Goal: Information Seeking & Learning: Learn about a topic

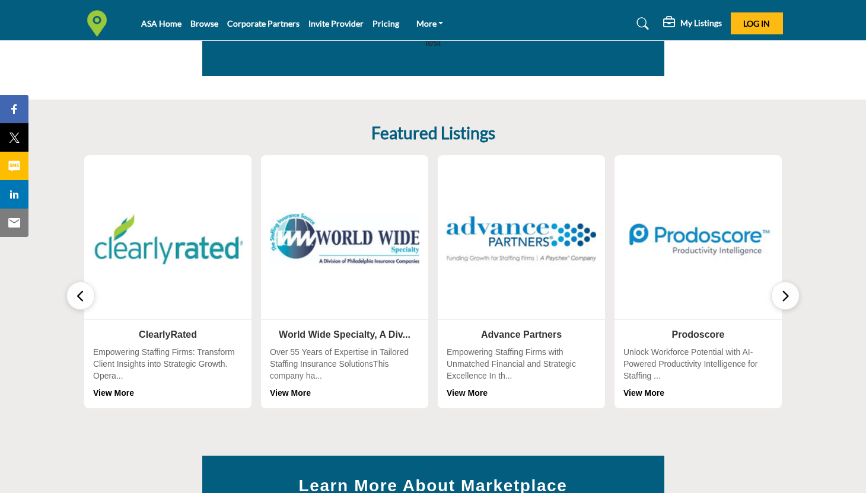
scroll to position [300, 0]
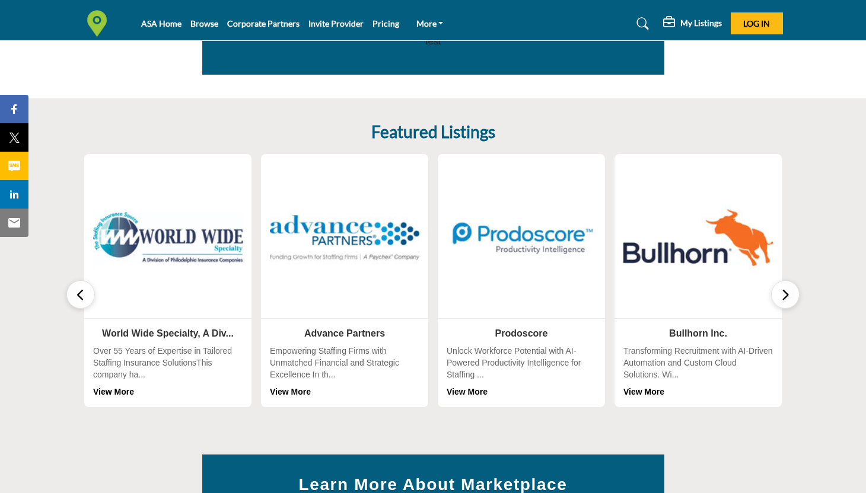
click at [781, 292] on icon "button" at bounding box center [785, 295] width 9 height 15
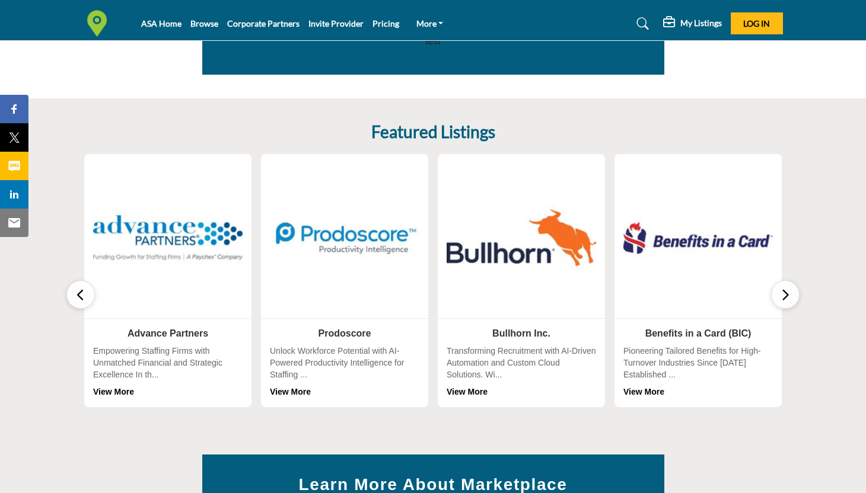
click at [781, 292] on icon "button" at bounding box center [785, 295] width 9 height 15
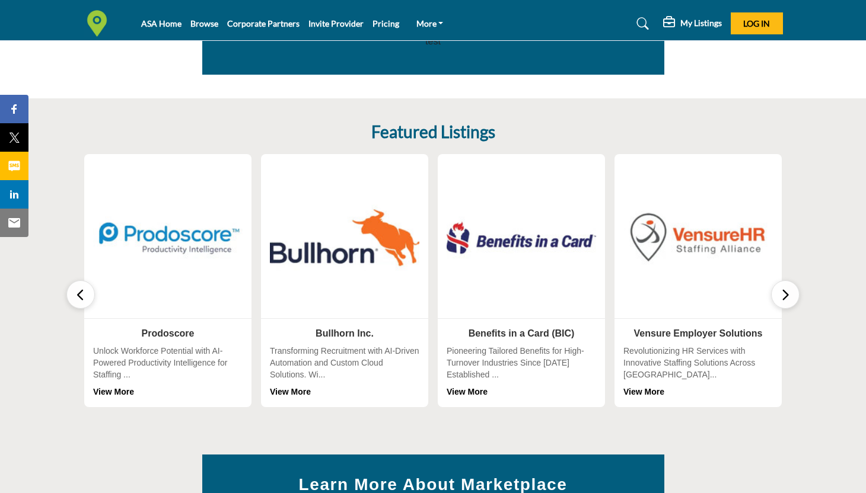
click at [781, 292] on icon "button" at bounding box center [785, 295] width 9 height 15
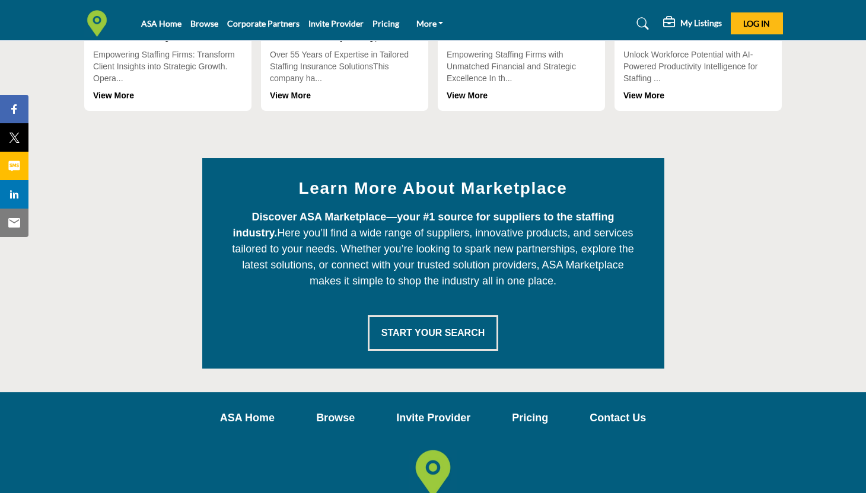
scroll to position [597, 0]
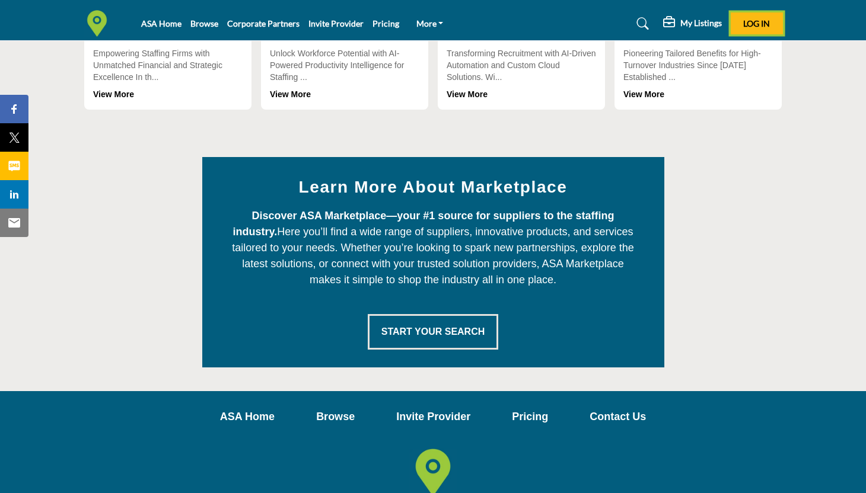
click at [754, 23] on span "Log In" at bounding box center [756, 23] width 27 height 10
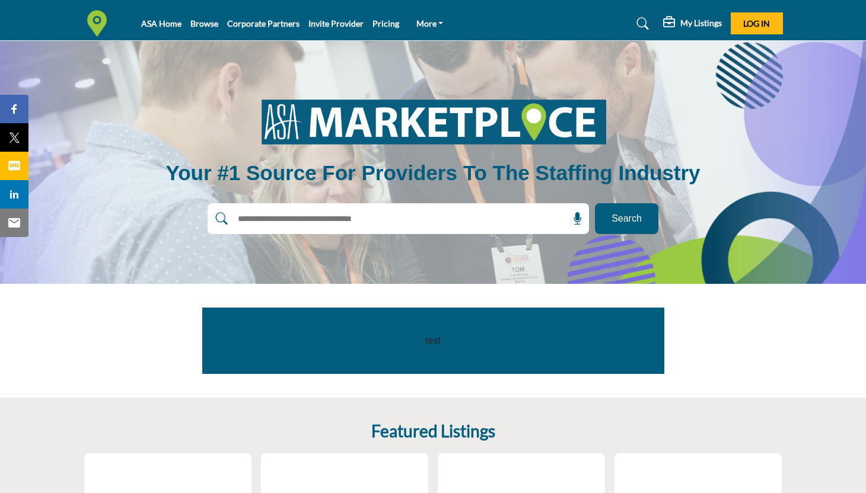
click at [461, 224] on input "text" at bounding box center [372, 219] width 283 height 18
type input "**********"
click at [595, 203] on button "Search" at bounding box center [626, 218] width 63 height 31
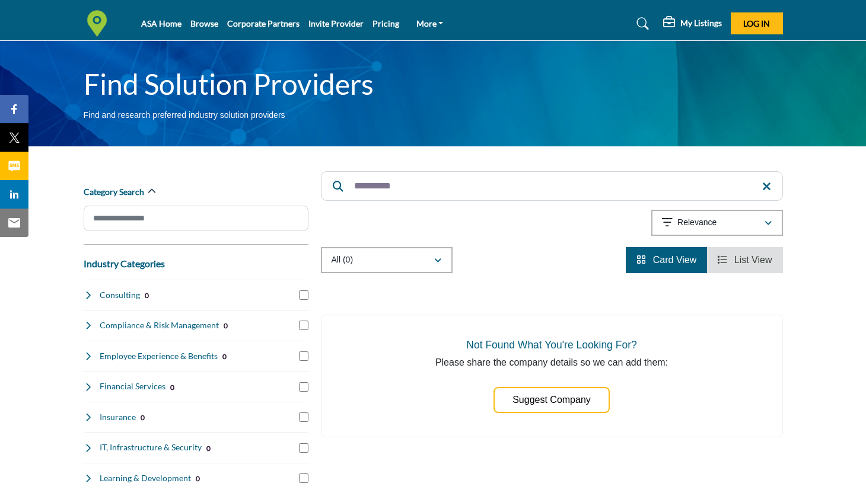
click at [422, 177] on input "**********" at bounding box center [552, 186] width 462 height 30
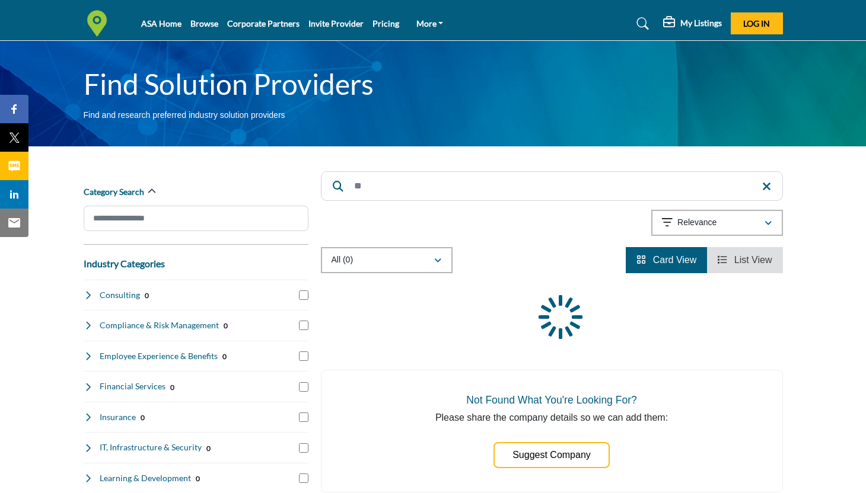
type input "*"
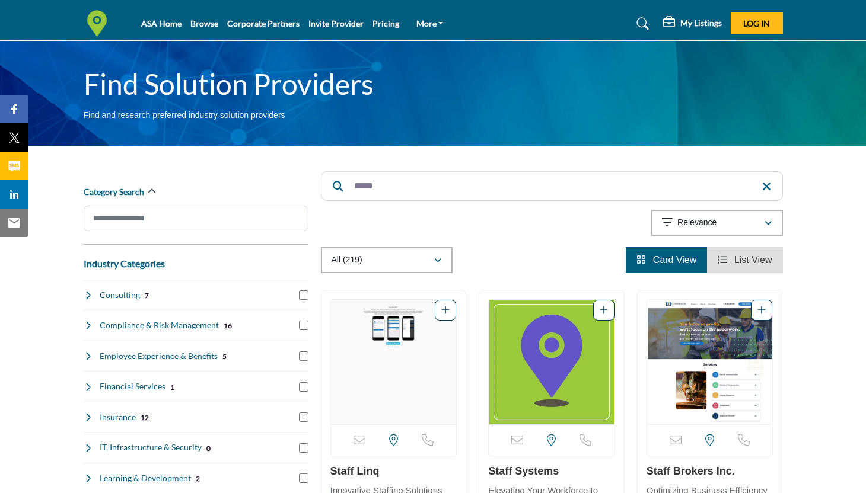
click at [403, 174] on input "*****" at bounding box center [552, 186] width 462 height 30
click at [388, 187] on input "*****" at bounding box center [552, 186] width 462 height 30
type input "*****"
click at [760, 28] on button "Log In" at bounding box center [757, 23] width 52 height 22
click at [414, 187] on input "*****" at bounding box center [552, 186] width 462 height 30
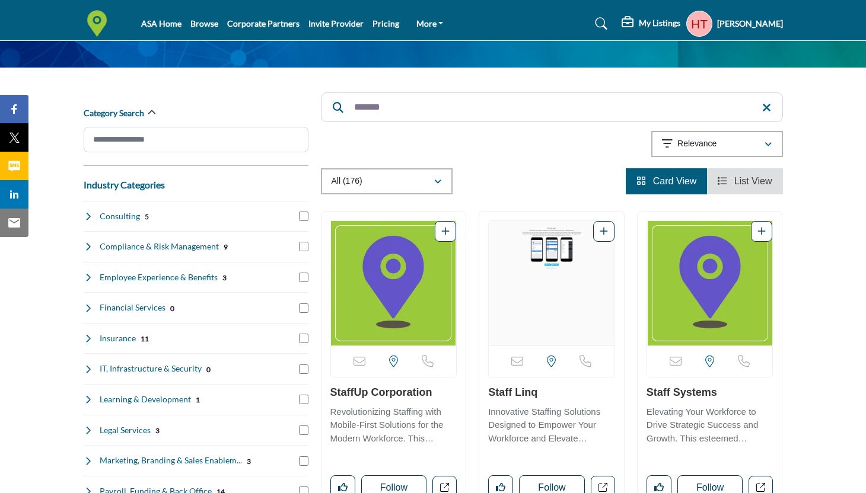
scroll to position [92, 0]
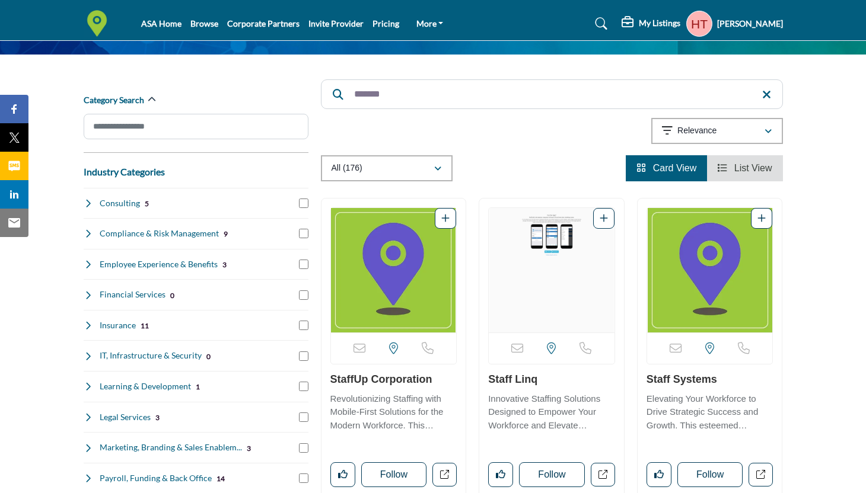
type input "*******"
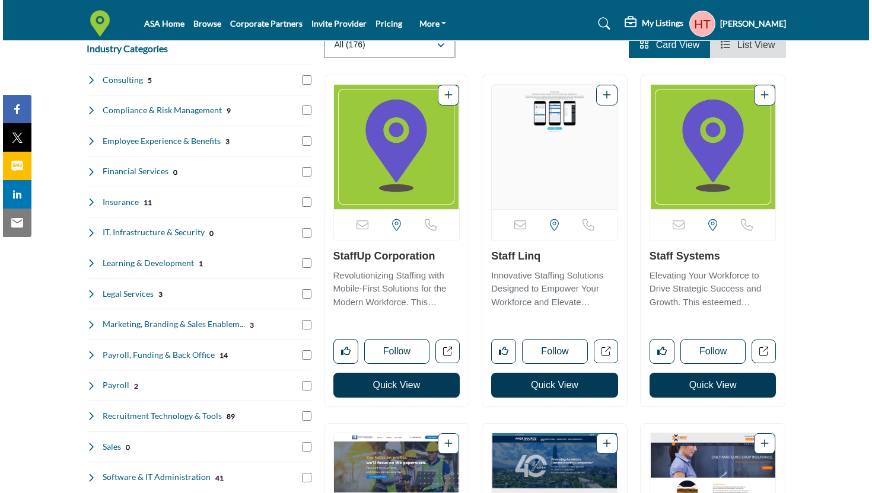
scroll to position [213, 0]
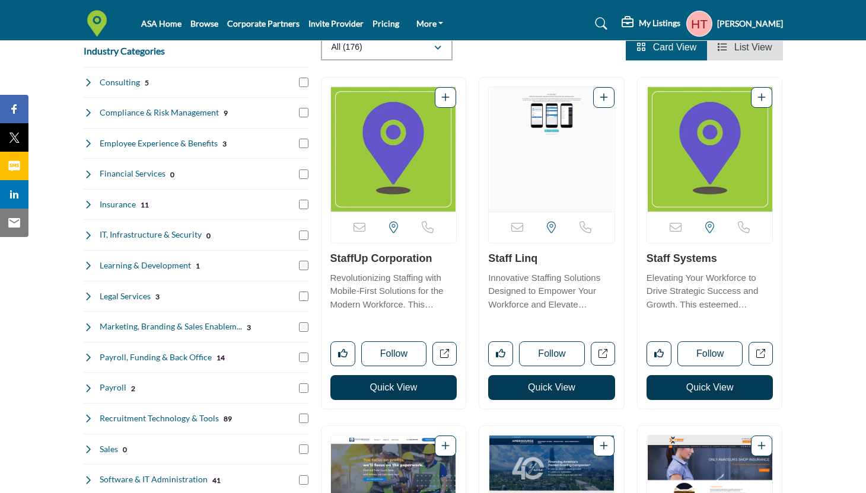
click at [395, 388] on button "Quick View" at bounding box center [393, 387] width 127 height 25
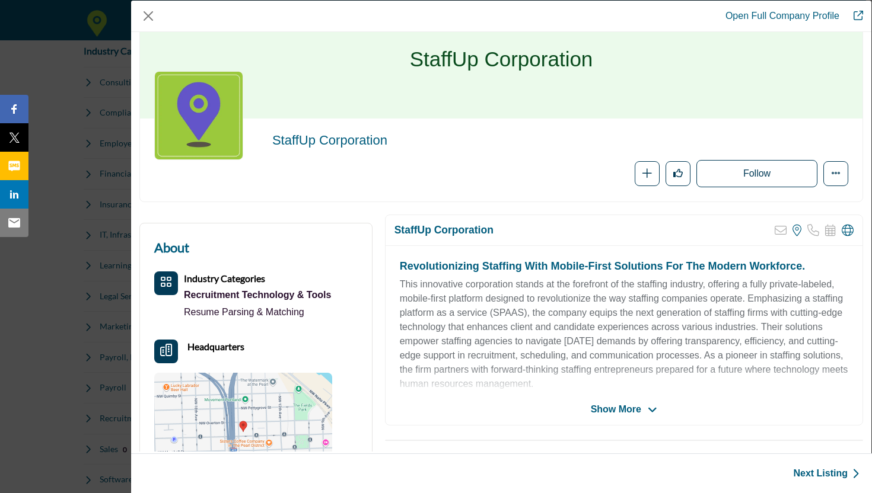
scroll to position [46, 0]
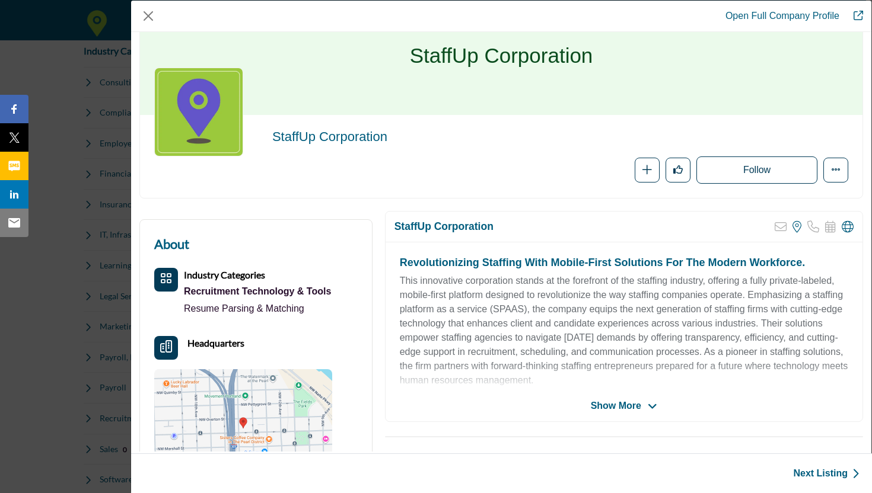
click at [639, 407] on span "Show More" at bounding box center [624, 406] width 66 height 14
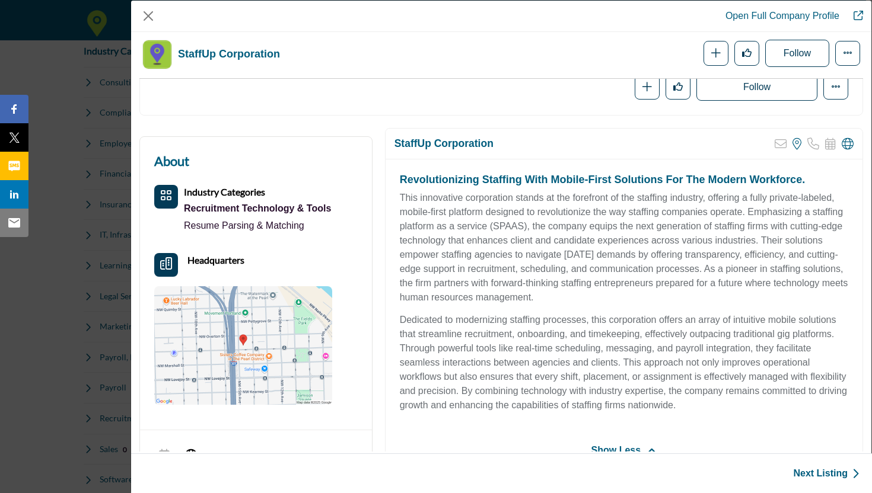
scroll to position [0, 0]
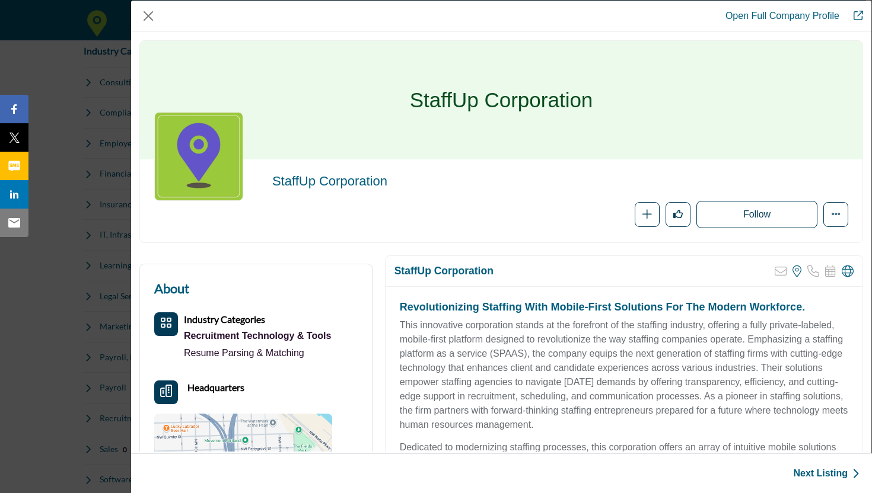
click at [859, 16] on icon "Redirect to staffupapp-corporation" at bounding box center [858, 15] width 9 height 9
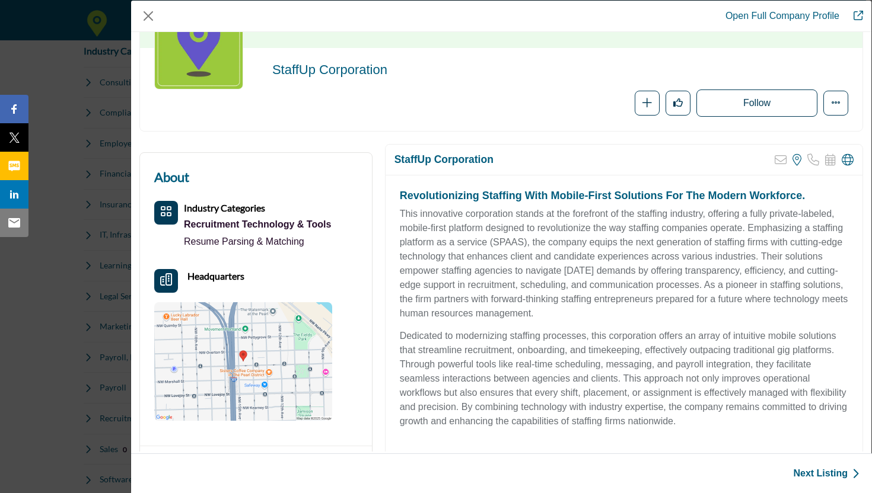
scroll to position [90, 0]
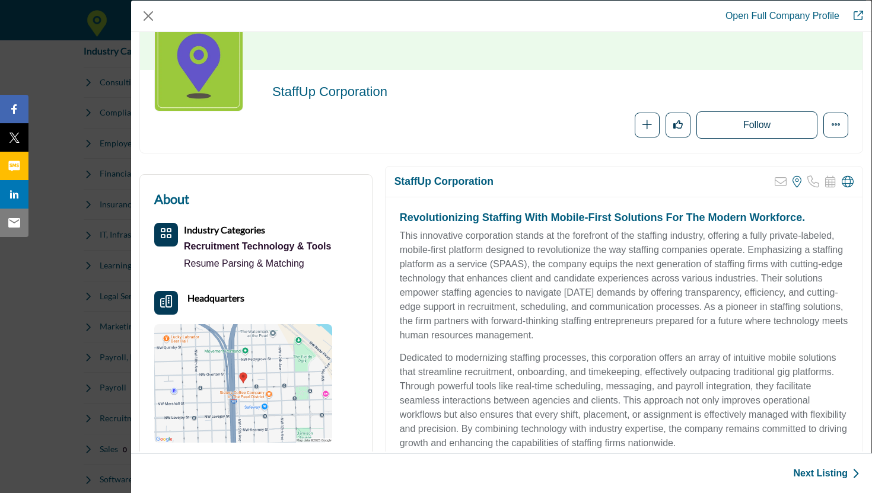
click at [827, 17] on link "Open Full Company Profile" at bounding box center [782, 16] width 114 height 10
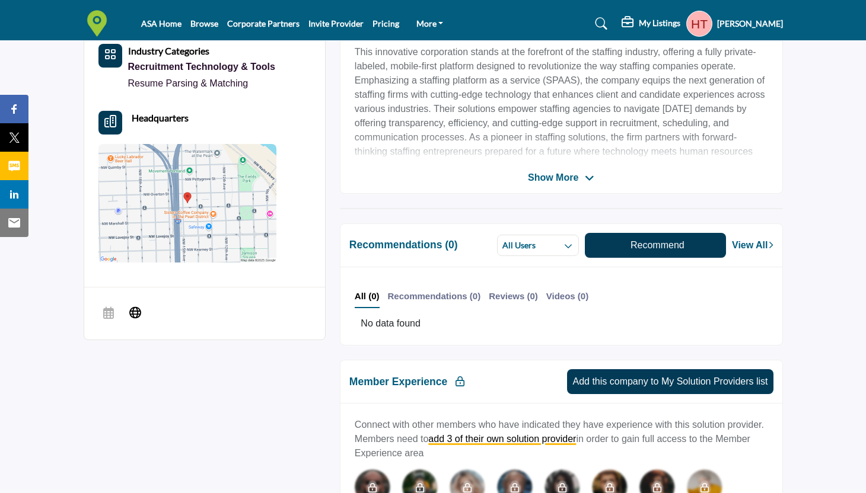
scroll to position [408, 0]
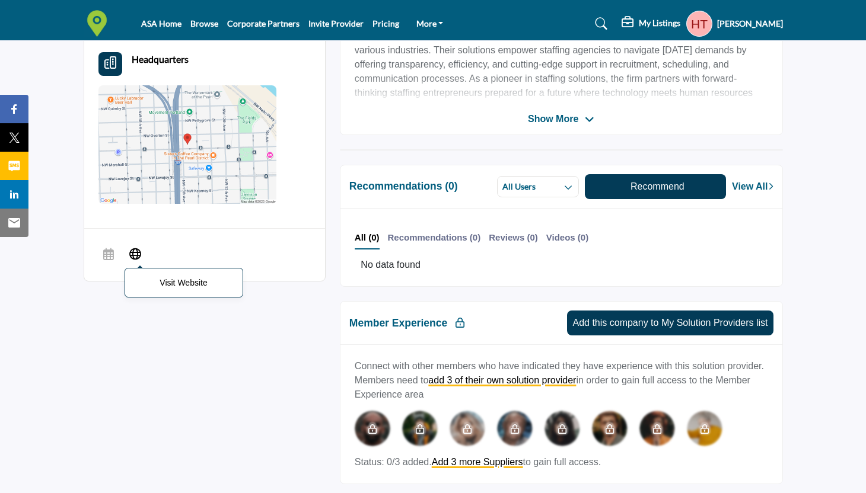
click at [132, 253] on icon at bounding box center [135, 253] width 12 height 14
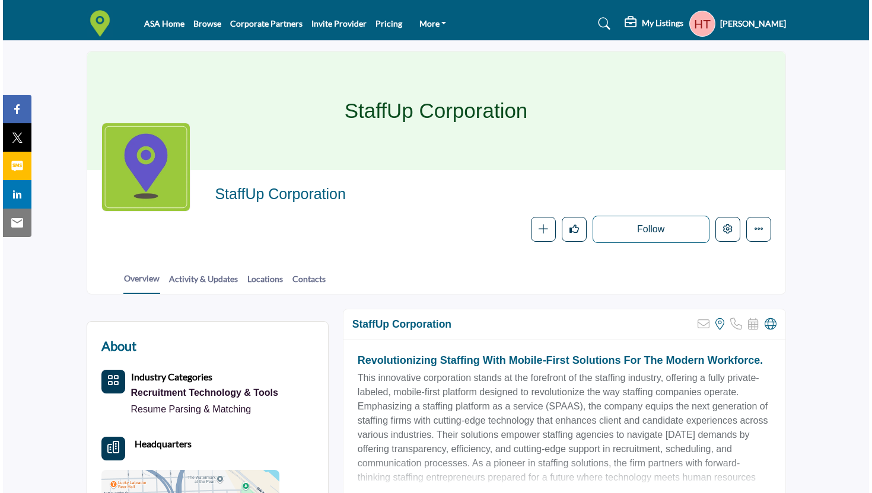
scroll to position [0, 0]
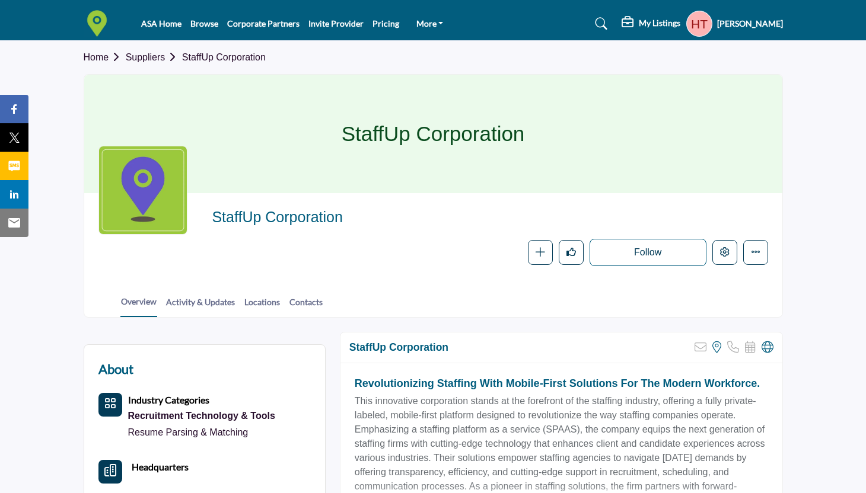
click at [721, 21] on h5 "[PERSON_NAME]" at bounding box center [750, 24] width 66 height 12
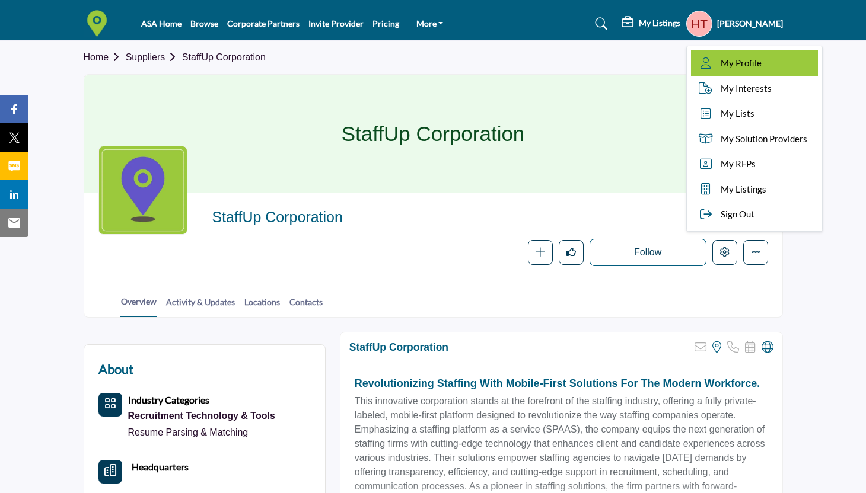
click at [721, 66] on span "My Profile" at bounding box center [741, 63] width 41 height 14
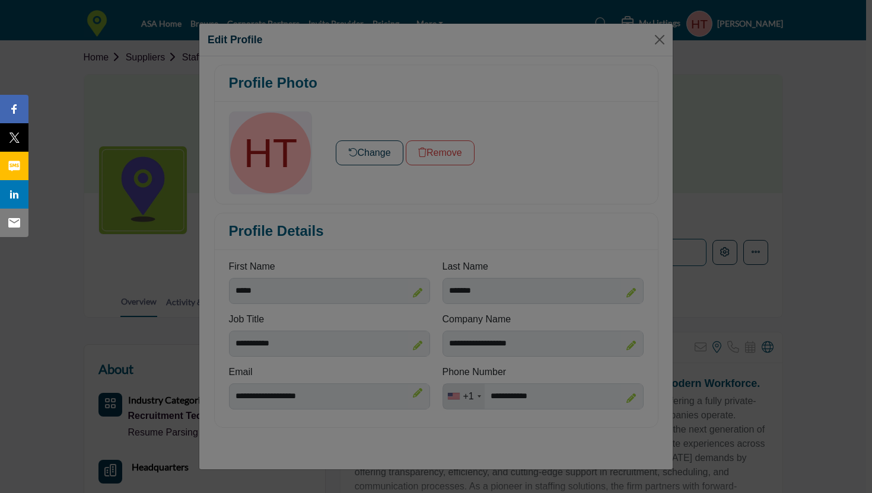
drag, startPoint x: 651, startPoint y: 69, endPoint x: 651, endPoint y: 45, distance: 23.7
click at [652, 52] on div at bounding box center [436, 246] width 872 height 493
drag, startPoint x: 651, startPoint y: 40, endPoint x: 608, endPoint y: 21, distance: 47.0
click at [651, 40] on div at bounding box center [436, 246] width 872 height 493
click at [661, 43] on div at bounding box center [436, 246] width 872 height 493
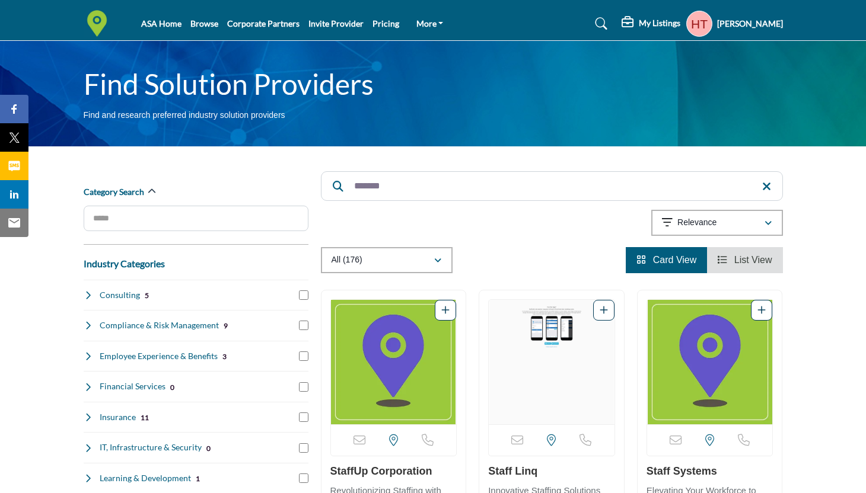
click at [443, 314] on icon "Add To List" at bounding box center [445, 309] width 8 height 9
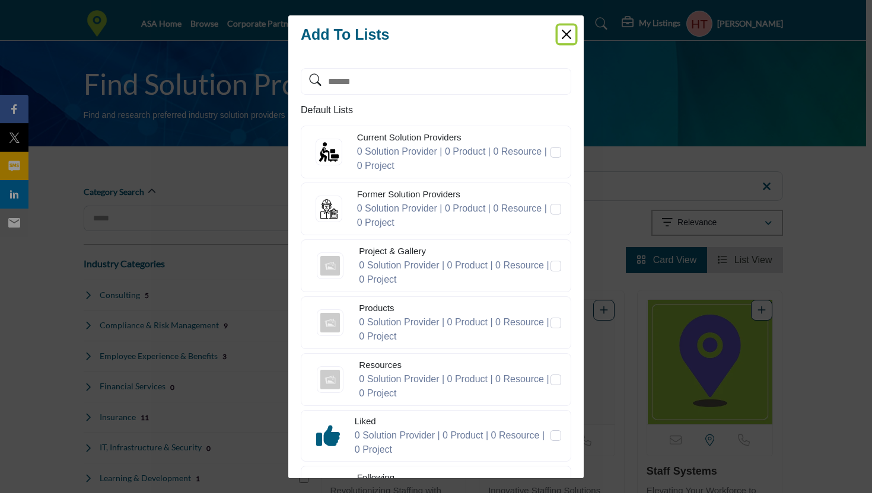
click at [565, 37] on button "Close" at bounding box center [567, 35] width 18 height 18
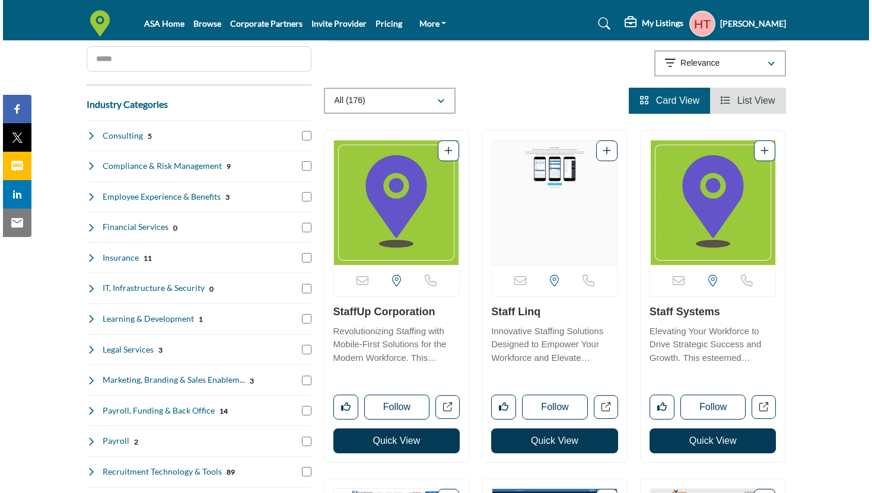
scroll to position [170, 0]
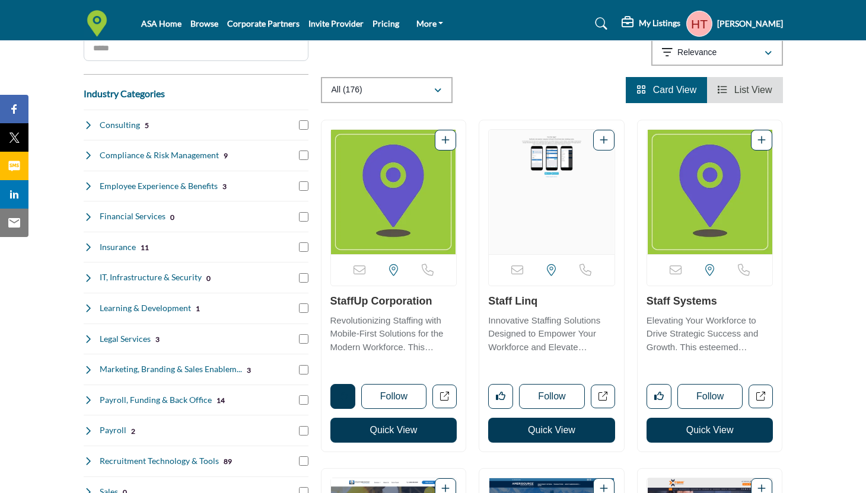
click at [343, 396] on icon "Like listing" at bounding box center [342, 395] width 9 height 9
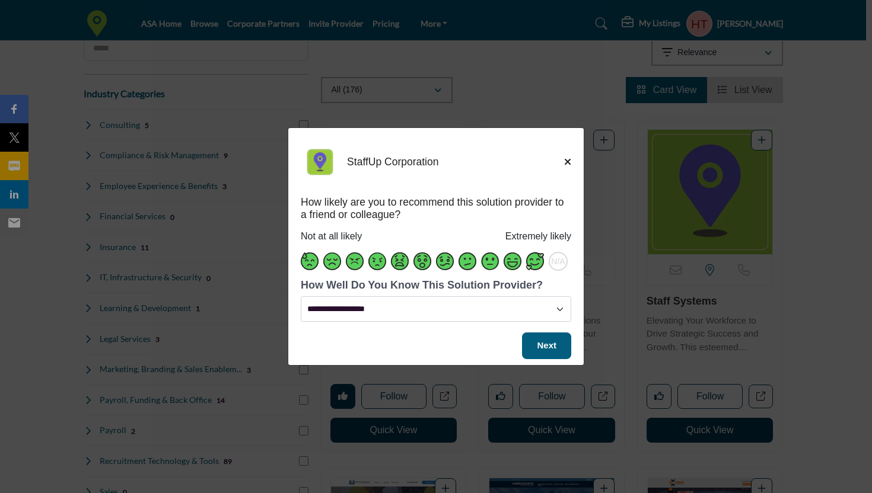
click at [536, 264] on span "Supplier Rating and Recommendation Modal for StaffUp Corporation" at bounding box center [535, 262] width 18 height 18
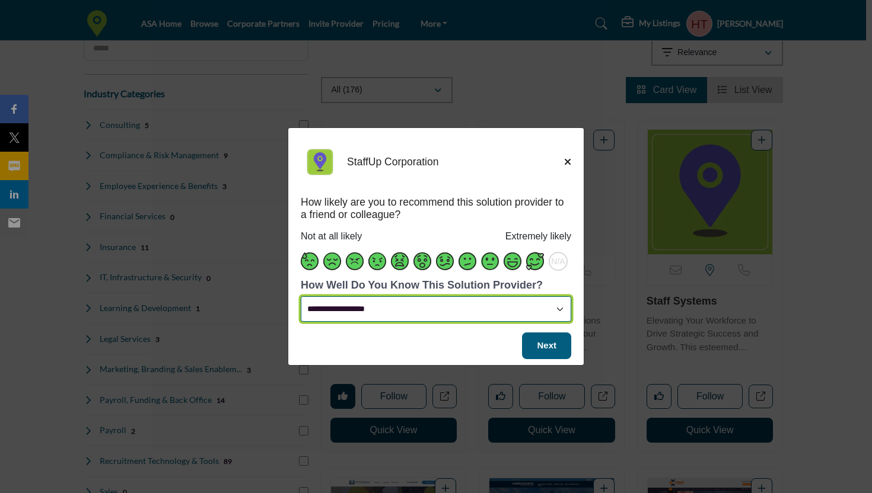
click at [396, 313] on select "**********" at bounding box center [436, 310] width 270 height 26
click at [301, 297] on select "**********" at bounding box center [436, 310] width 270 height 26
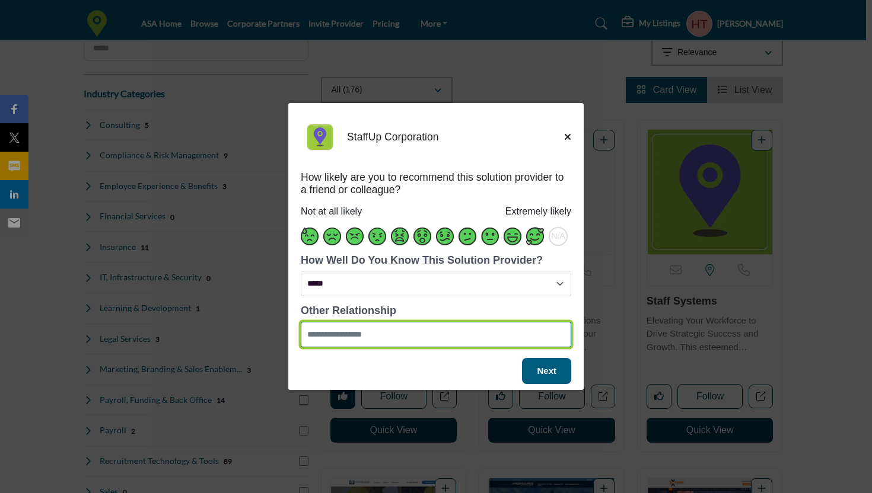
click at [402, 335] on input "Supplier Rating and Recommendation Modal for StaffUp Corporation" at bounding box center [436, 335] width 270 height 26
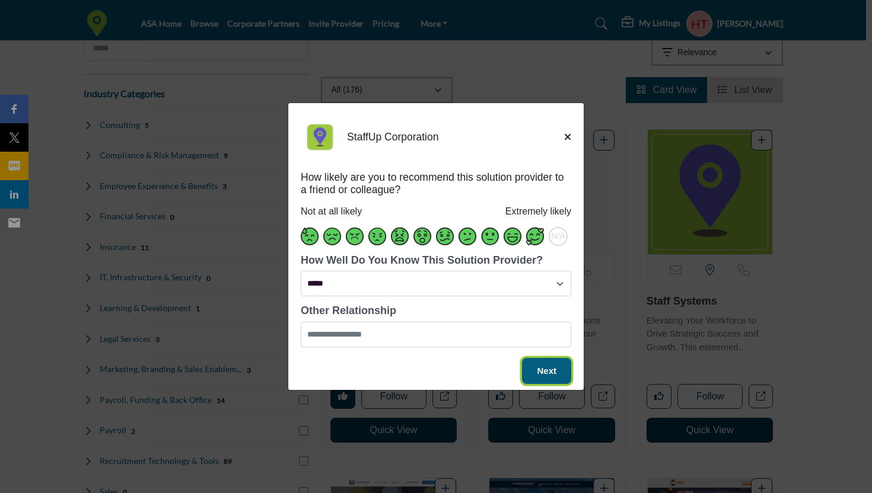
click at [547, 368] on span "Next" at bounding box center [547, 371] width 20 height 10
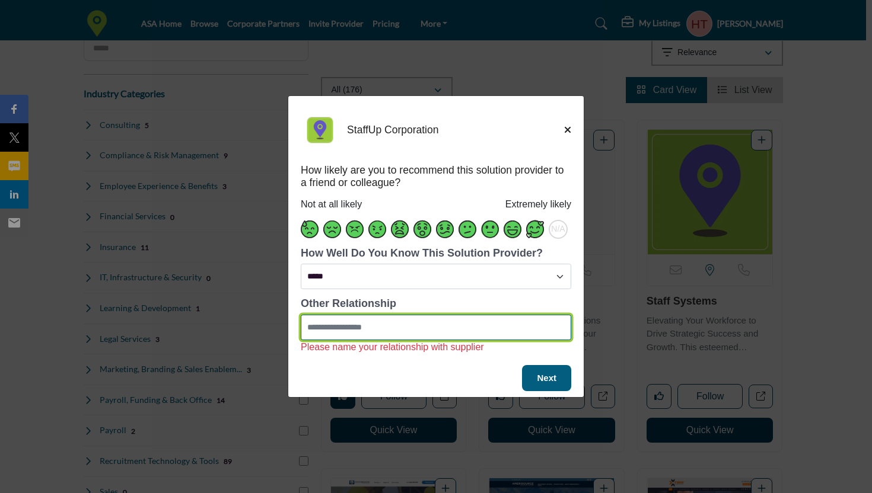
click at [390, 328] on input "Supplier Rating and Recommendation Modal for StaffUp Corporation" at bounding box center [436, 328] width 270 height 26
click at [395, 329] on input "Supplier Rating and Recommendation Modal for StaffUp Corporation" at bounding box center [436, 328] width 270 height 26
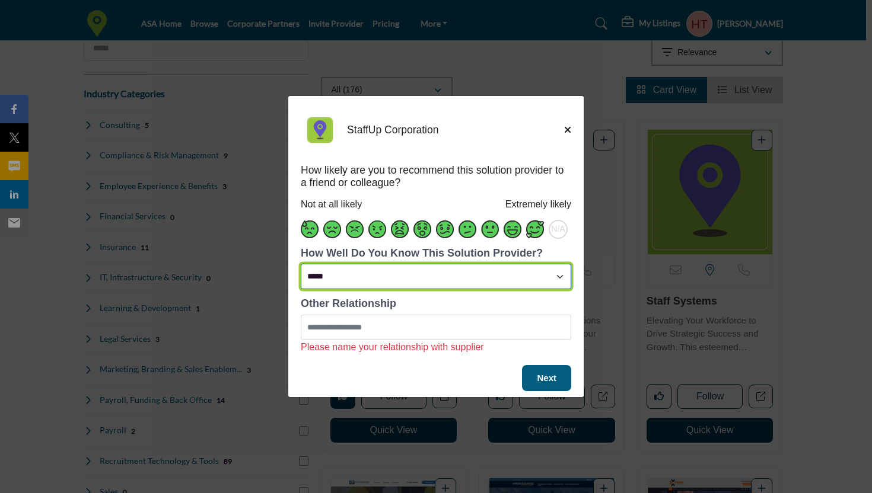
click at [407, 277] on select "**********" at bounding box center [436, 277] width 270 height 26
click at [301, 289] on select "**********" at bounding box center [436, 277] width 270 height 26
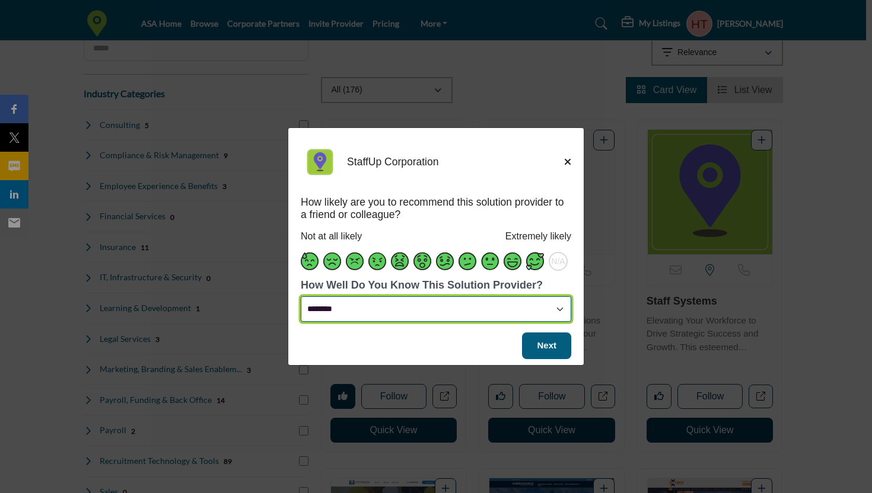
click at [556, 313] on select "**********" at bounding box center [436, 310] width 270 height 26
select select "*****"
click at [301, 297] on select "**********" at bounding box center [436, 310] width 270 height 26
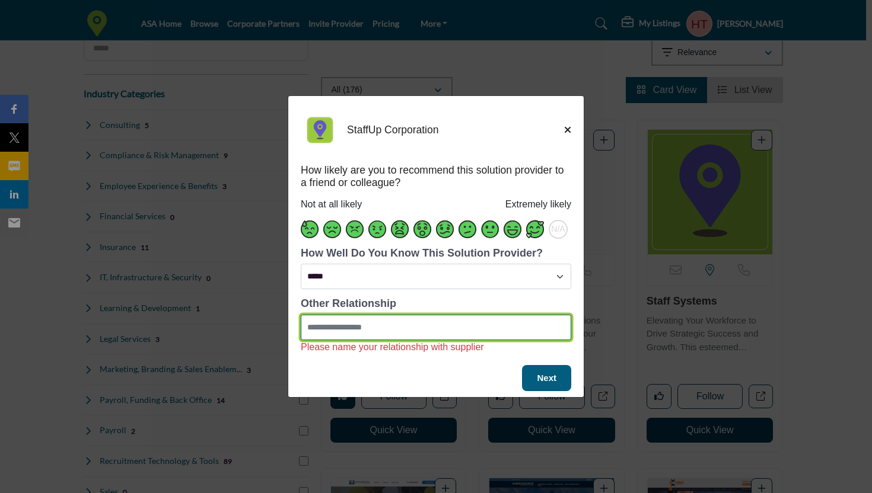
click at [383, 334] on input "Supplier Rating and Recommendation Modal for StaffUp Corporation" at bounding box center [436, 328] width 270 height 26
type input "*"
type input "**********"
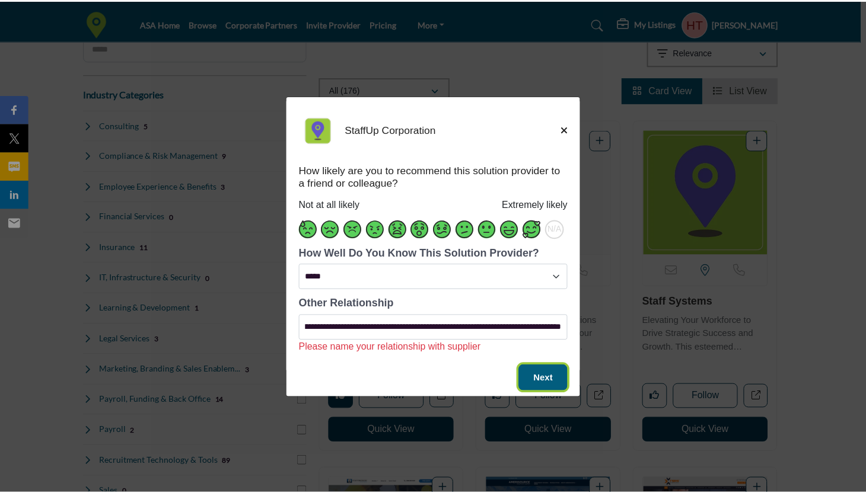
scroll to position [0, 0]
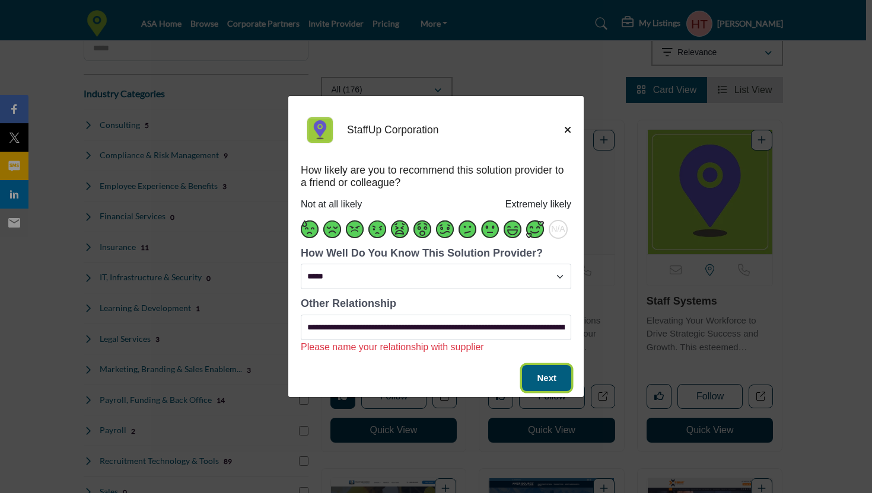
click at [549, 377] on span "Next" at bounding box center [547, 378] width 20 height 10
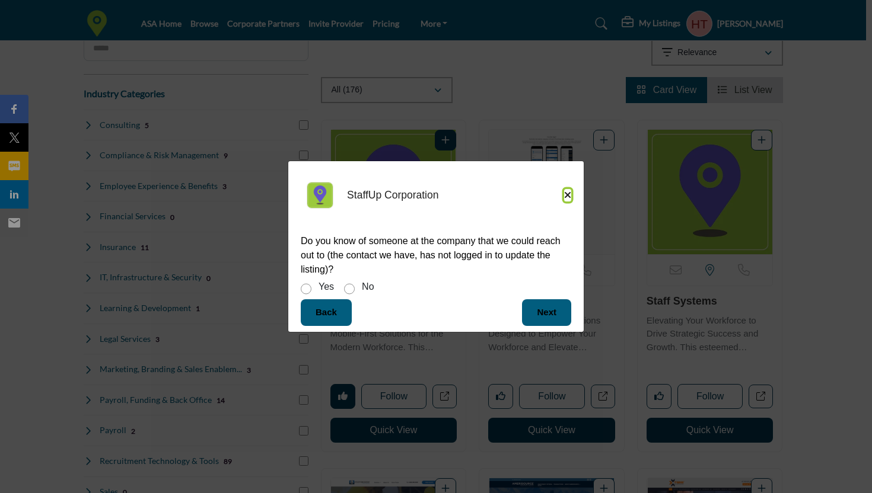
click at [566, 196] on icon "Close" at bounding box center [567, 194] width 7 height 9
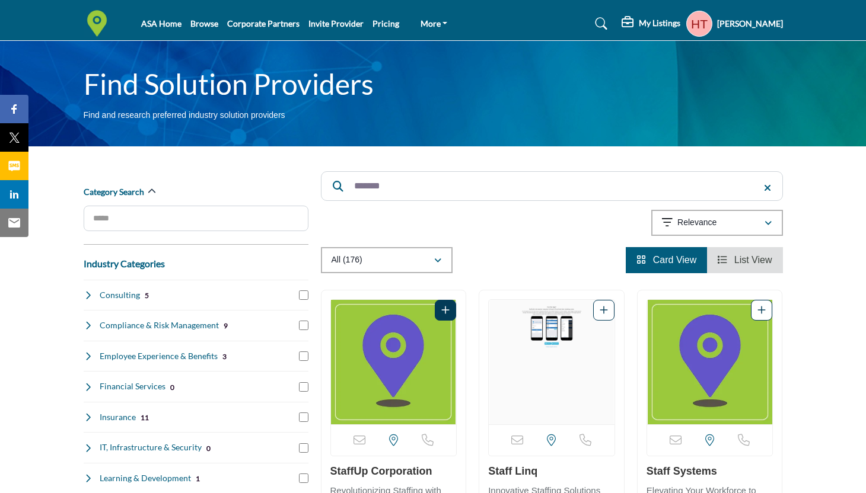
click at [717, 23] on h5 "[PERSON_NAME]" at bounding box center [750, 24] width 66 height 12
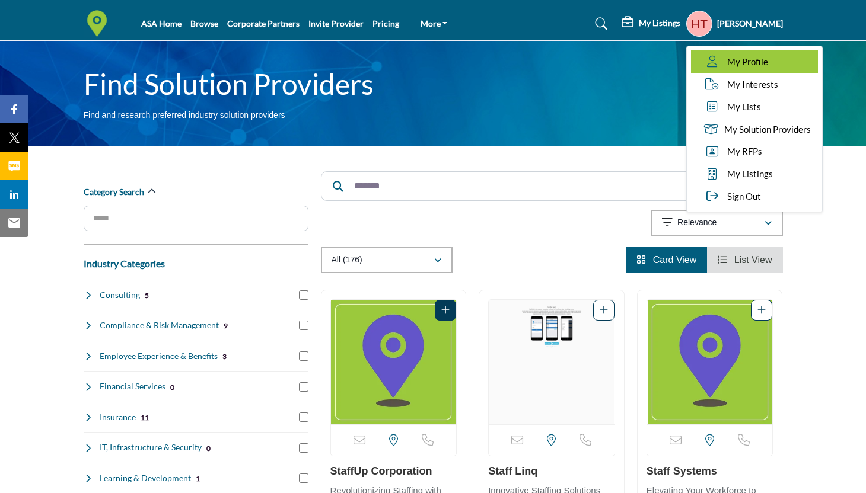
click at [737, 65] on span "My Profile" at bounding box center [747, 62] width 41 height 14
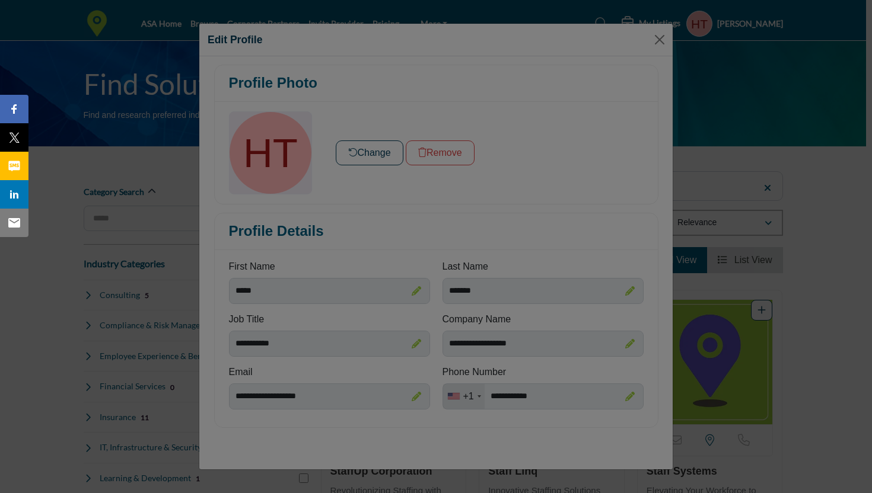
click at [665, 145] on div at bounding box center [436, 246] width 872 height 493
click at [652, 44] on div at bounding box center [436, 246] width 872 height 493
click at [394, 72] on div at bounding box center [436, 246] width 872 height 493
click at [652, 42] on div at bounding box center [436, 246] width 872 height 493
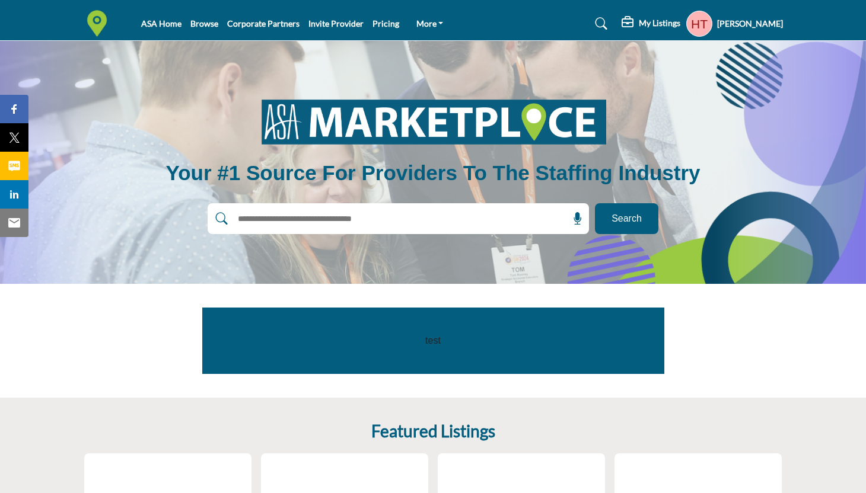
click at [639, 26] on h5 "My Listings" at bounding box center [660, 23] width 42 height 11
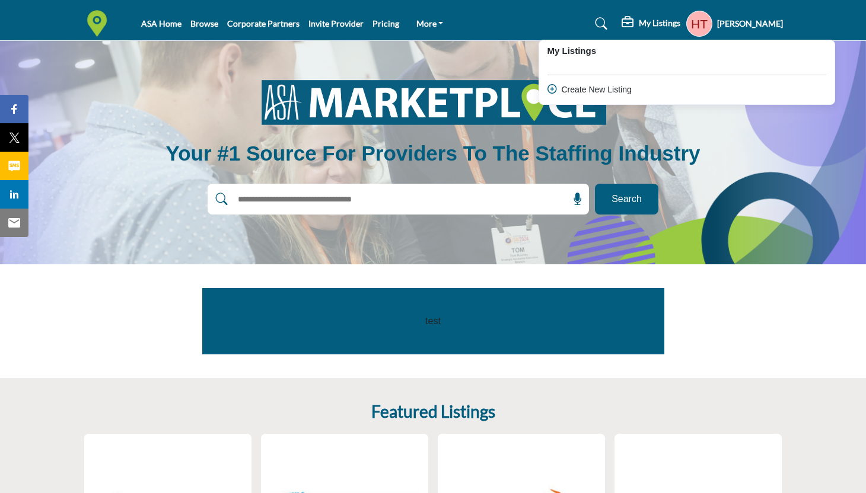
scroll to position [24, 0]
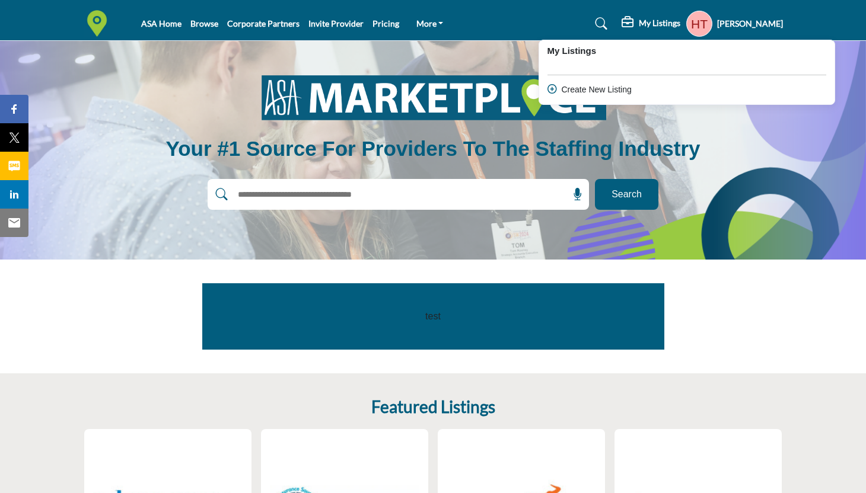
click at [717, 25] on h5 "[PERSON_NAME]" at bounding box center [750, 24] width 66 height 12
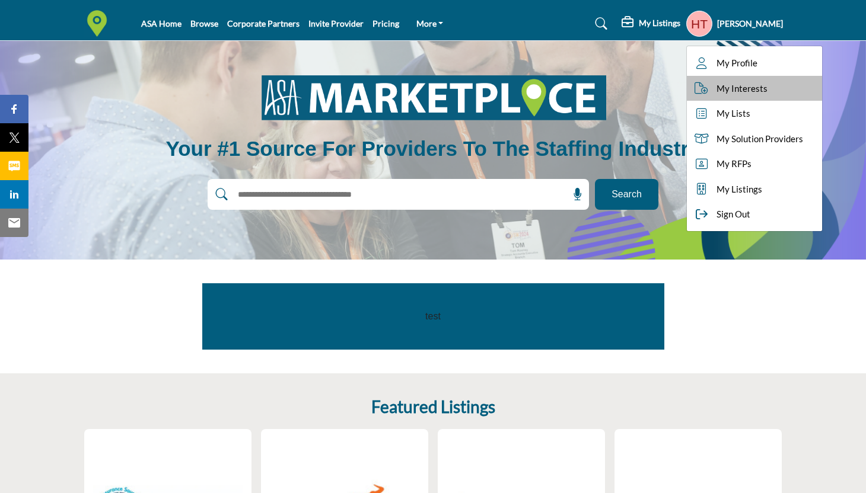
click at [743, 95] on link "My Interests" at bounding box center [754, 89] width 135 height 26
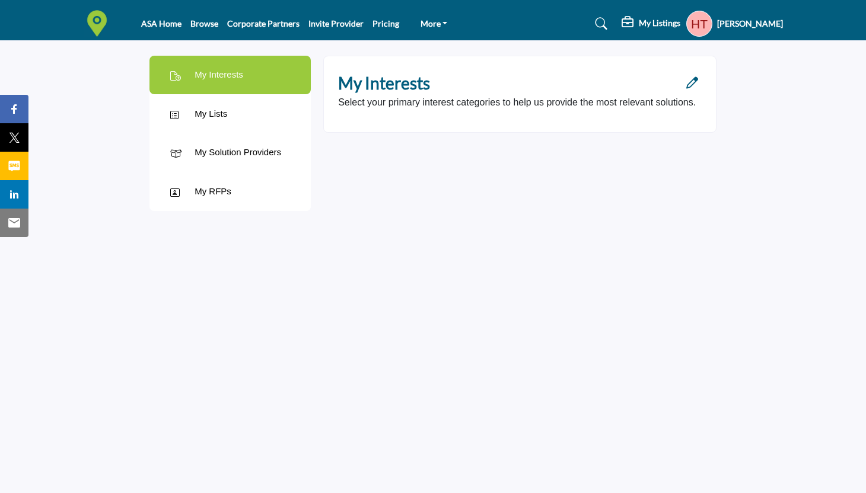
click at [265, 157] on div "My Solution Providers" at bounding box center [238, 153] width 87 height 14
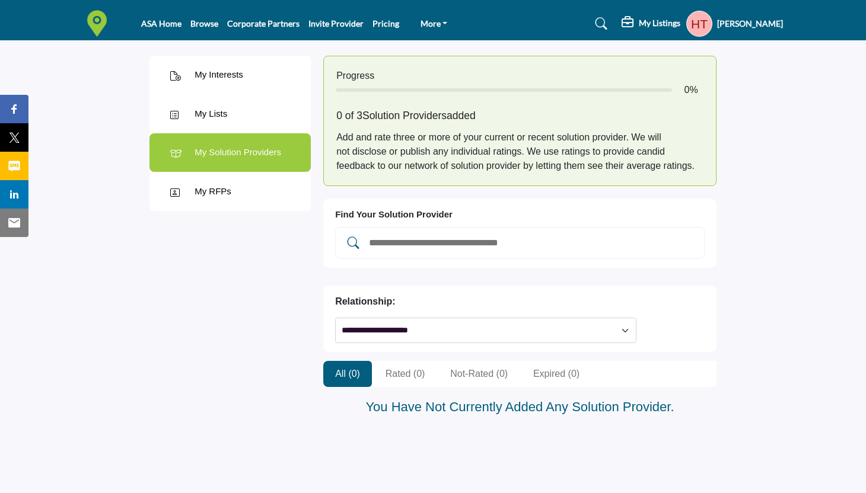
click at [735, 24] on h5 "[PERSON_NAME]" at bounding box center [750, 24] width 66 height 12
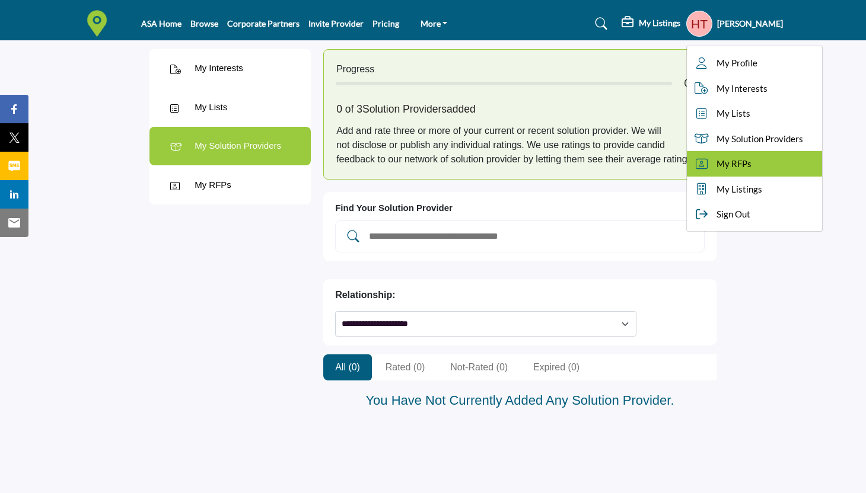
scroll to position [6, 0]
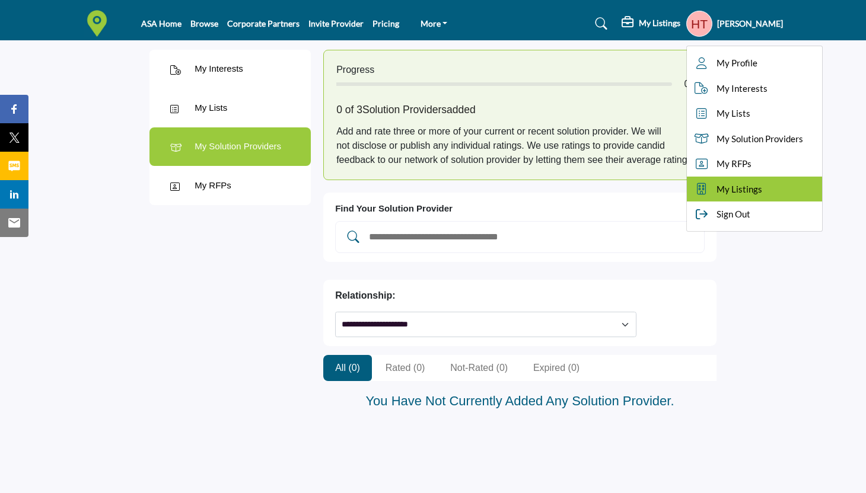
click at [743, 184] on span "My Listings" at bounding box center [739, 190] width 46 height 14
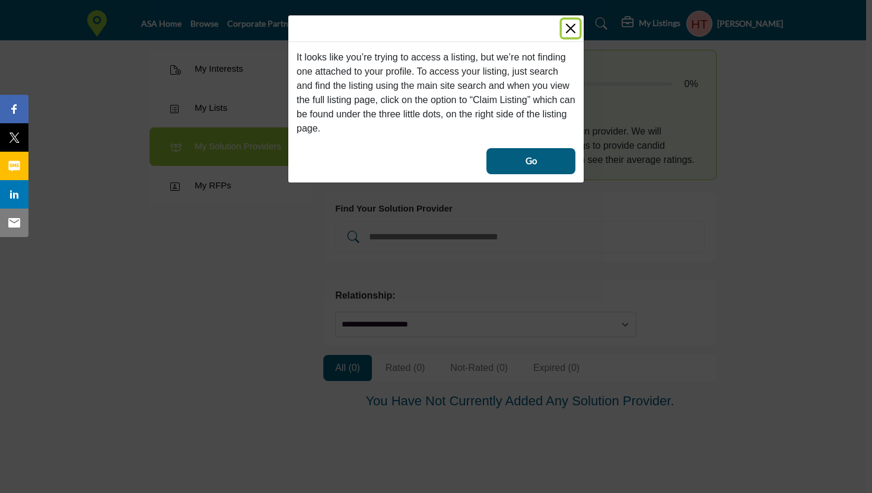
click at [572, 24] on button "Close" at bounding box center [571, 29] width 18 height 18
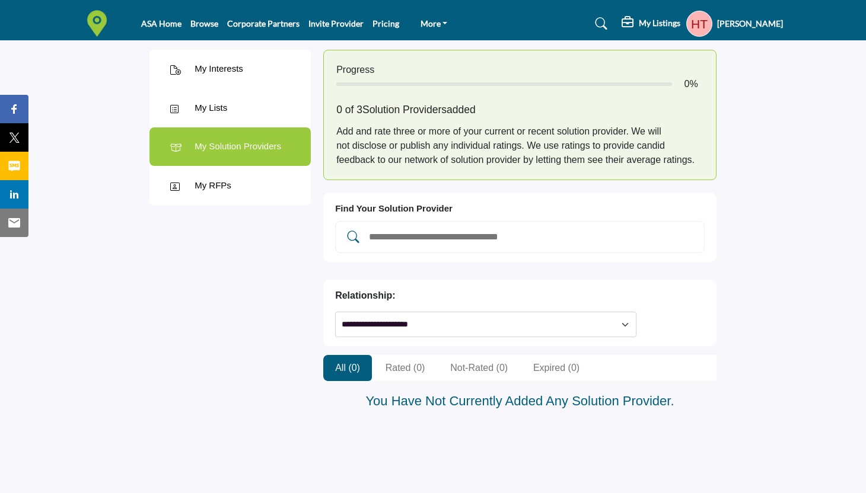
click at [717, 20] on h5 "[PERSON_NAME]" at bounding box center [750, 24] width 66 height 12
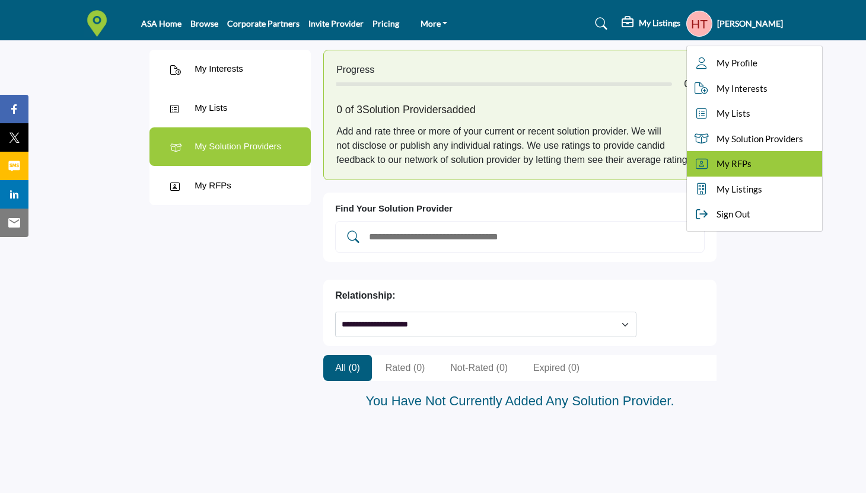
click at [750, 165] on link "My RFPs" at bounding box center [754, 164] width 135 height 26
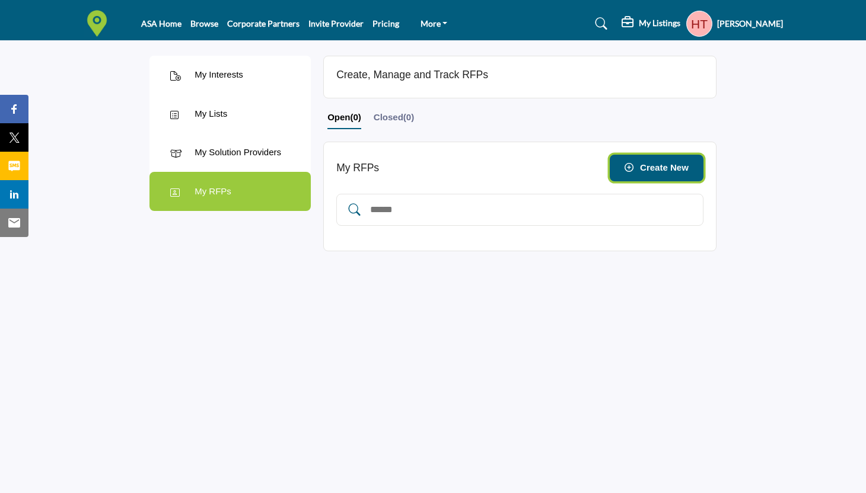
click at [663, 168] on span "Create New" at bounding box center [664, 168] width 49 height 10
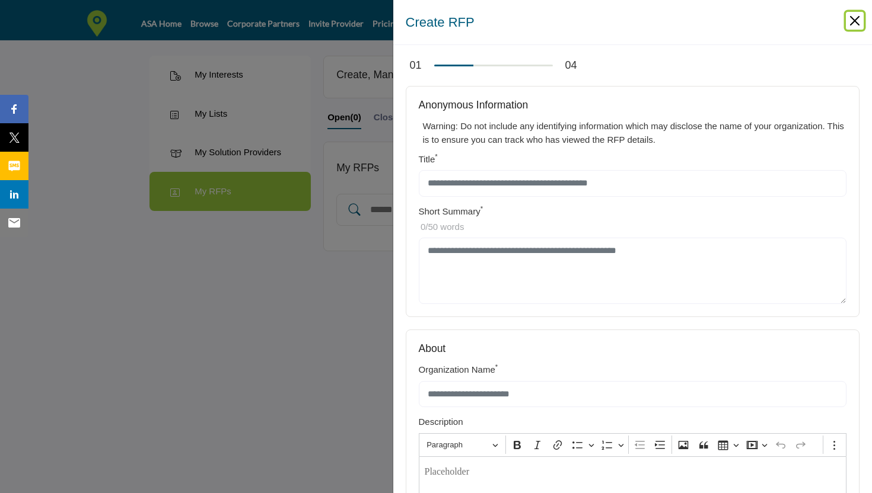
click at [853, 23] on button "Close" at bounding box center [855, 21] width 18 height 18
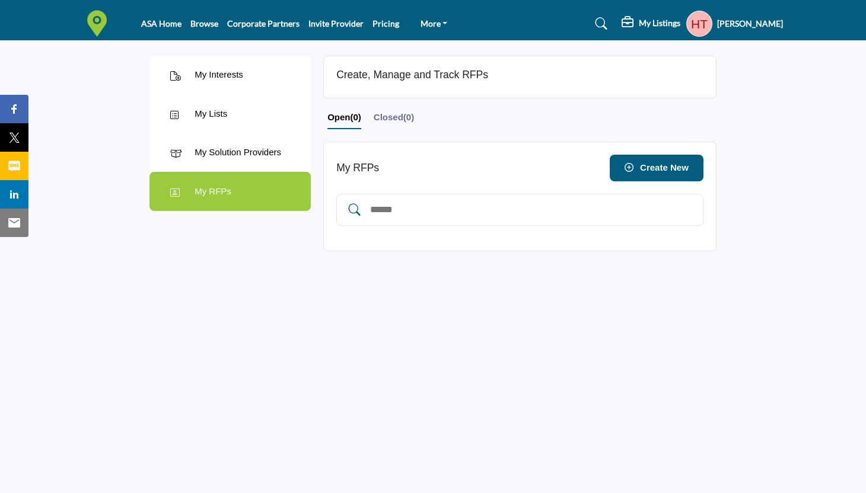
click at [231, 152] on div "My Solution Providers" at bounding box center [238, 153] width 87 height 14
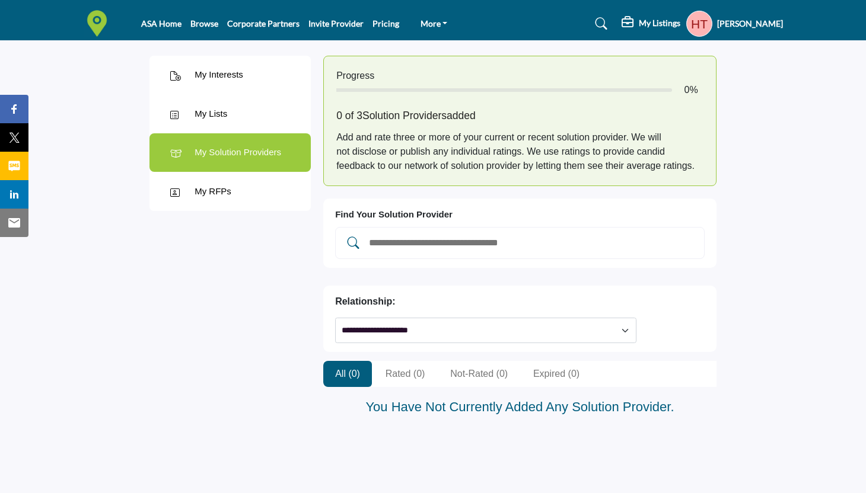
click at [733, 24] on h5 "[PERSON_NAME]" at bounding box center [750, 24] width 66 height 12
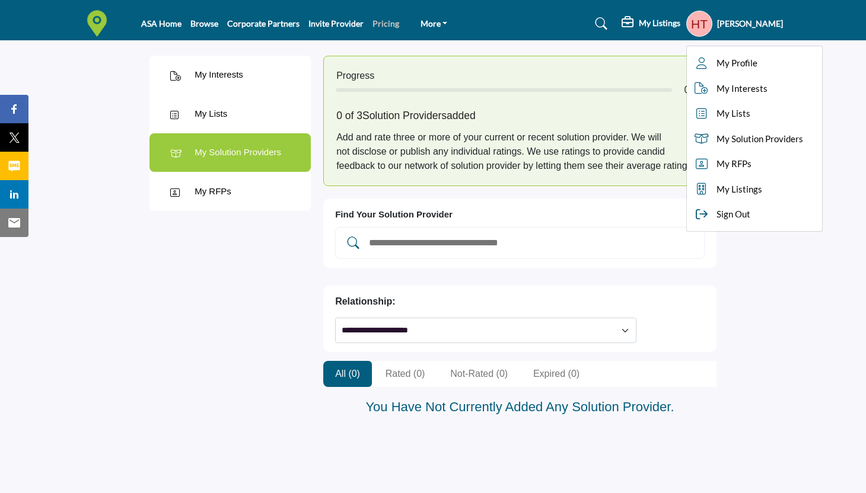
click at [380, 27] on link "Pricing" at bounding box center [385, 23] width 27 height 10
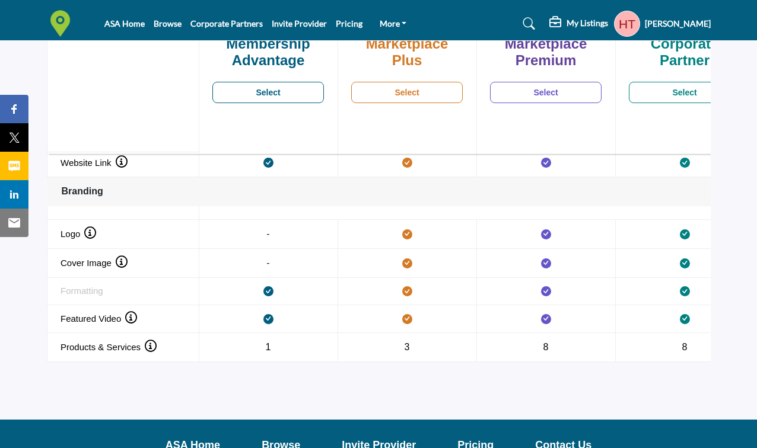
scroll to position [1228, 0]
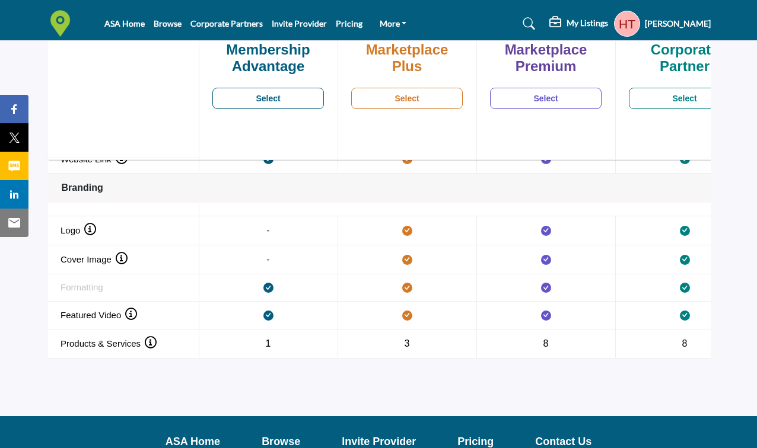
click at [406, 283] on td "Listing Description with graphics, full styling and formatting options" at bounding box center [406, 288] width 139 height 27
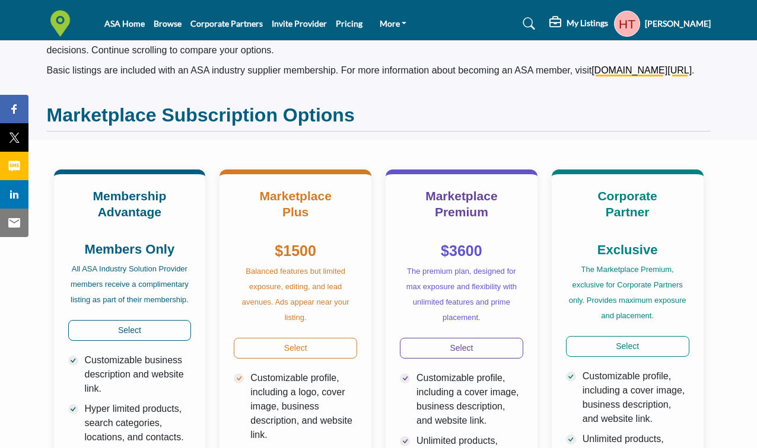
scroll to position [0, 0]
